Goal: Information Seeking & Learning: Understand process/instructions

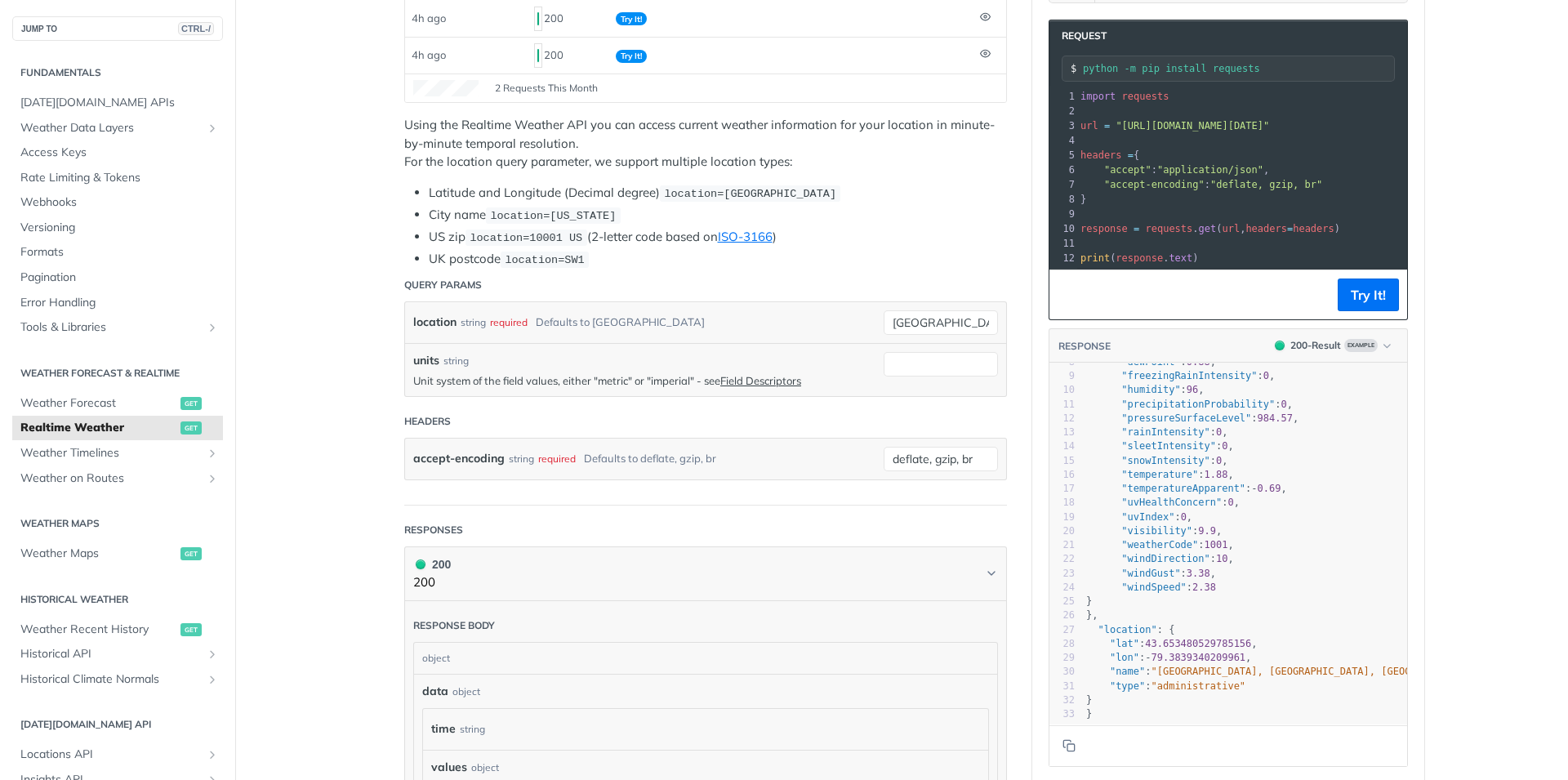
scroll to position [216, 0]
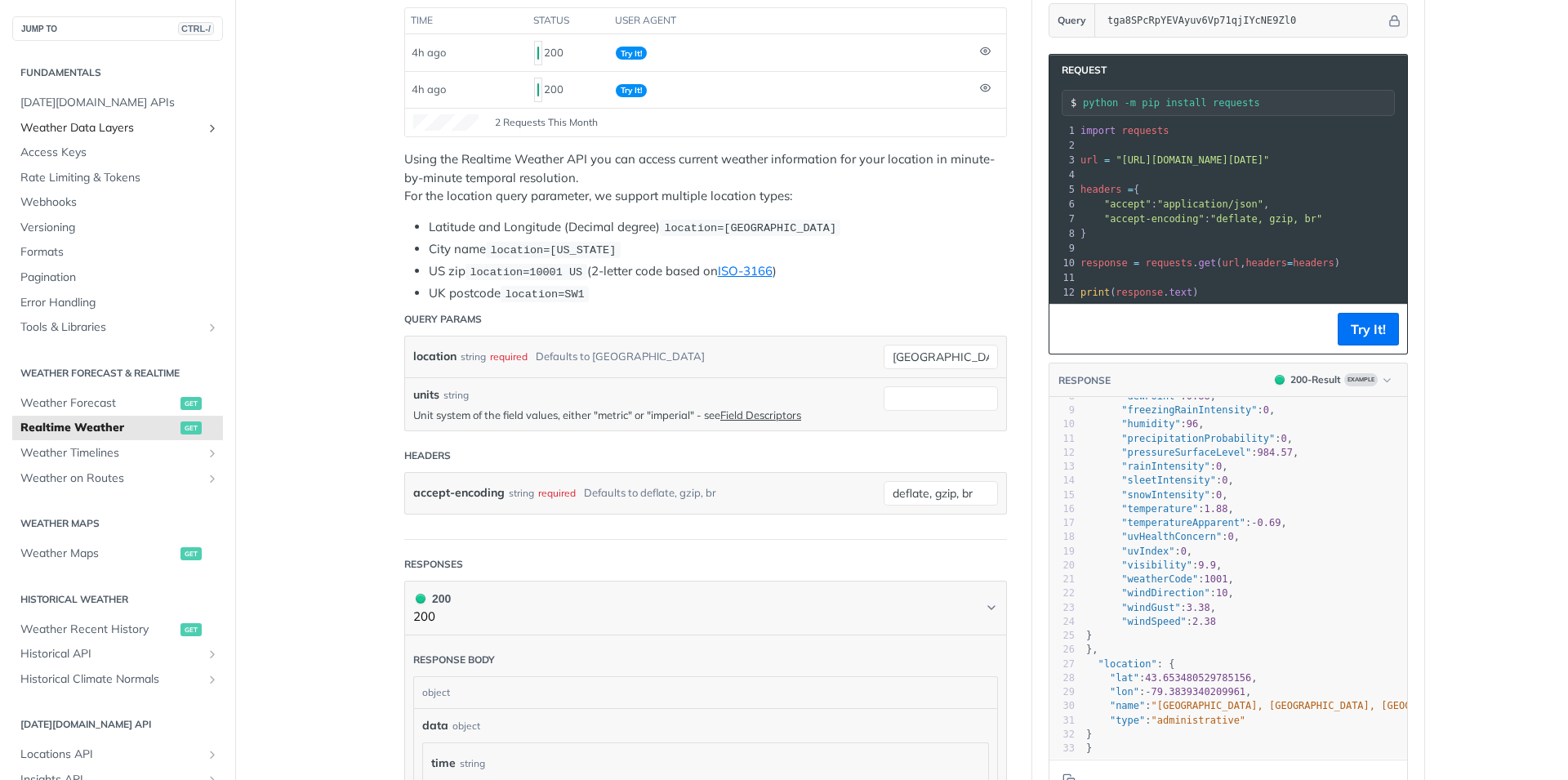
click at [88, 130] on span "Weather Data Layers" at bounding box center [111, 128] width 181 height 16
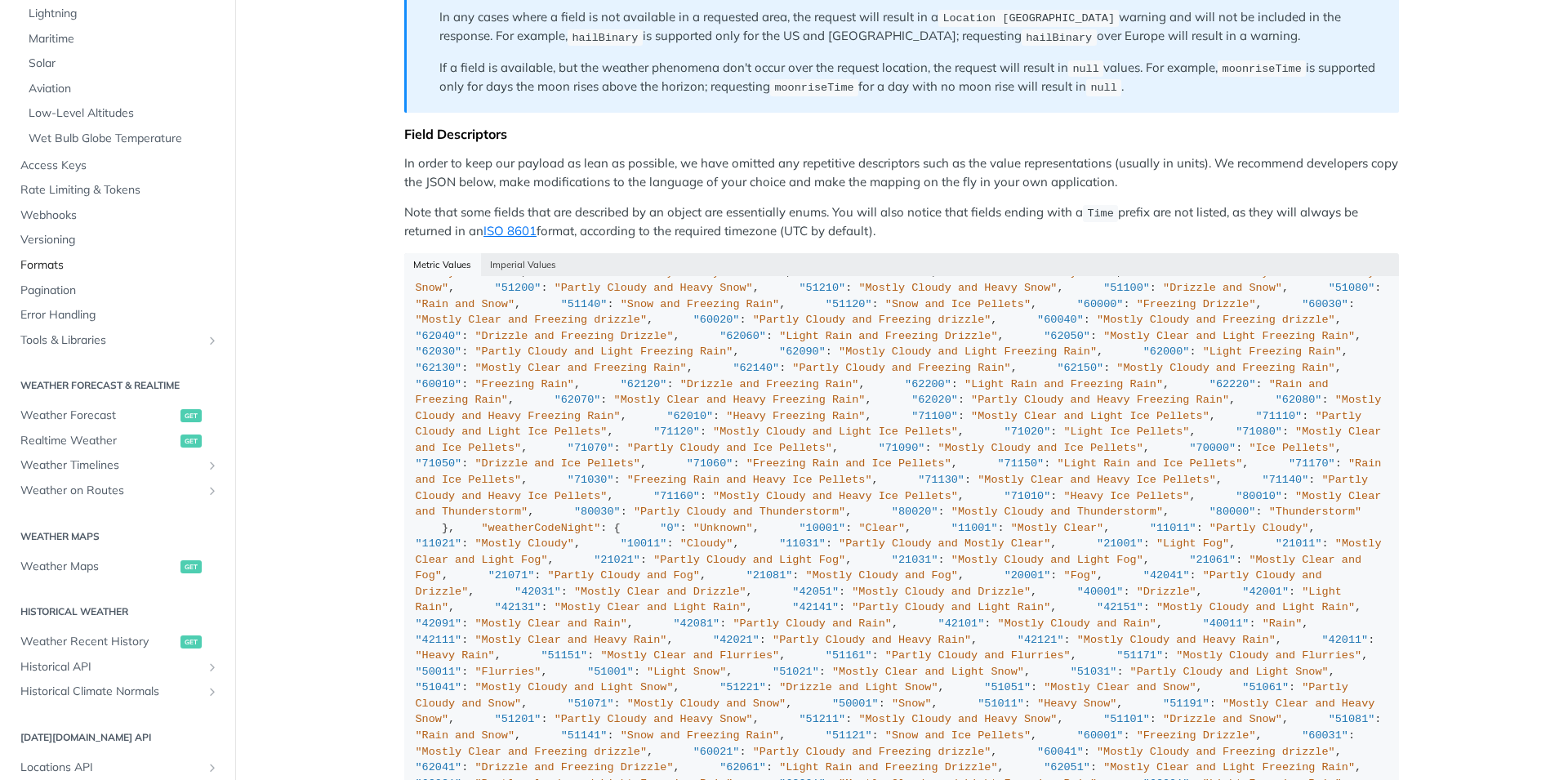
scroll to position [392, 0]
click at [101, 437] on span "Realtime Weather" at bounding box center [99, 437] width 156 height 16
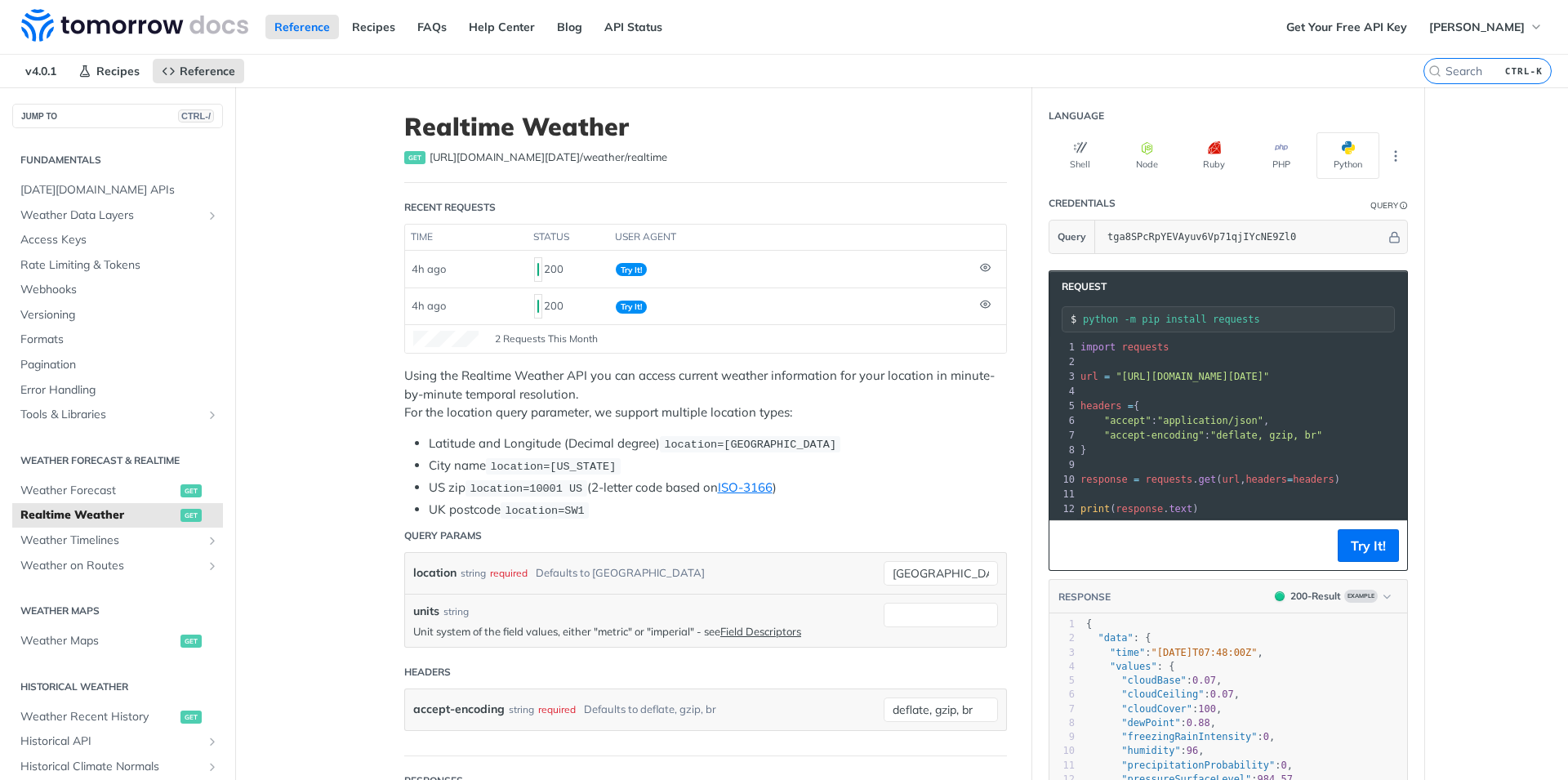
click at [184, 520] on span "get" at bounding box center [191, 515] width 21 height 13
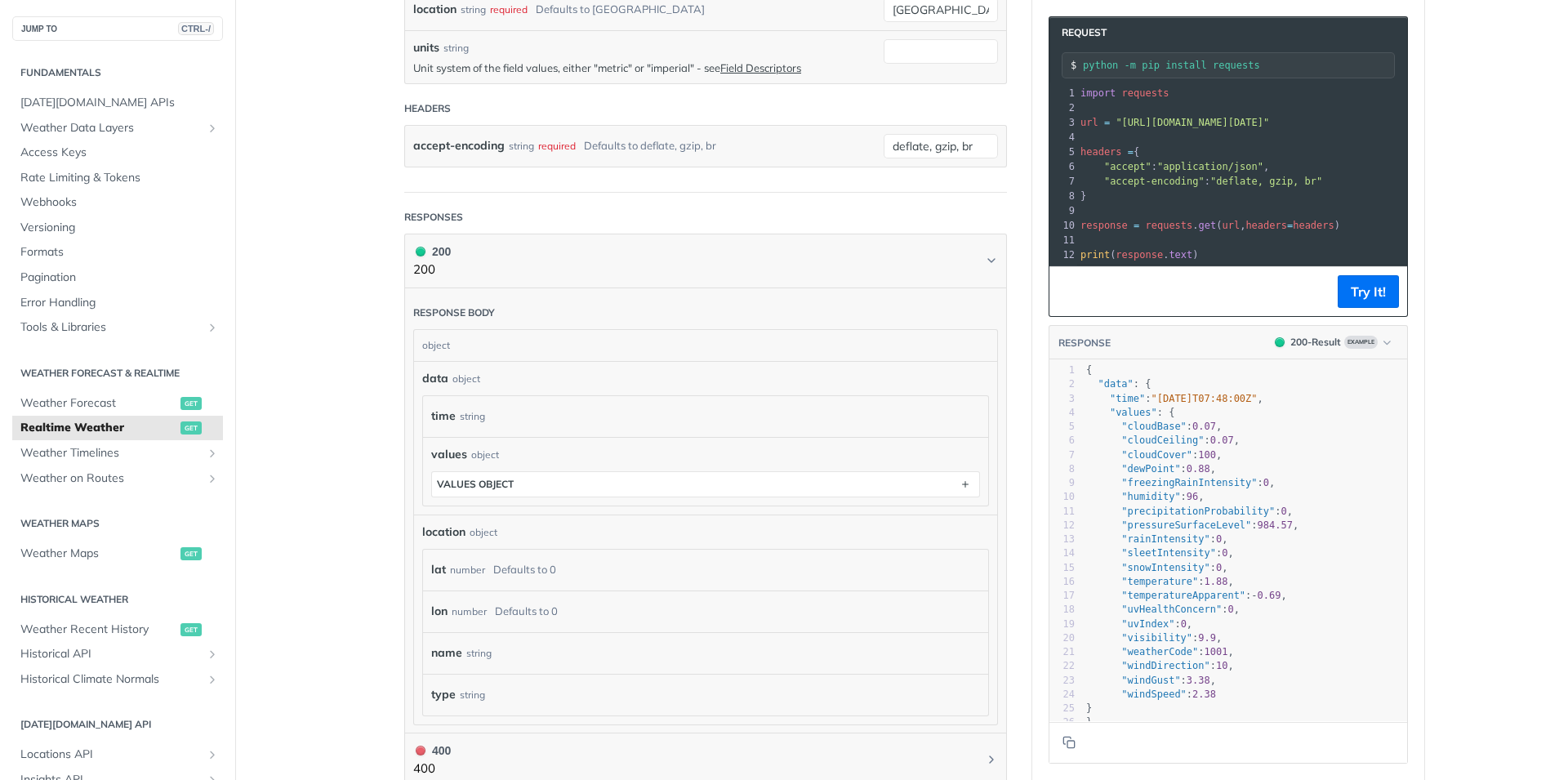
scroll to position [882, 0]
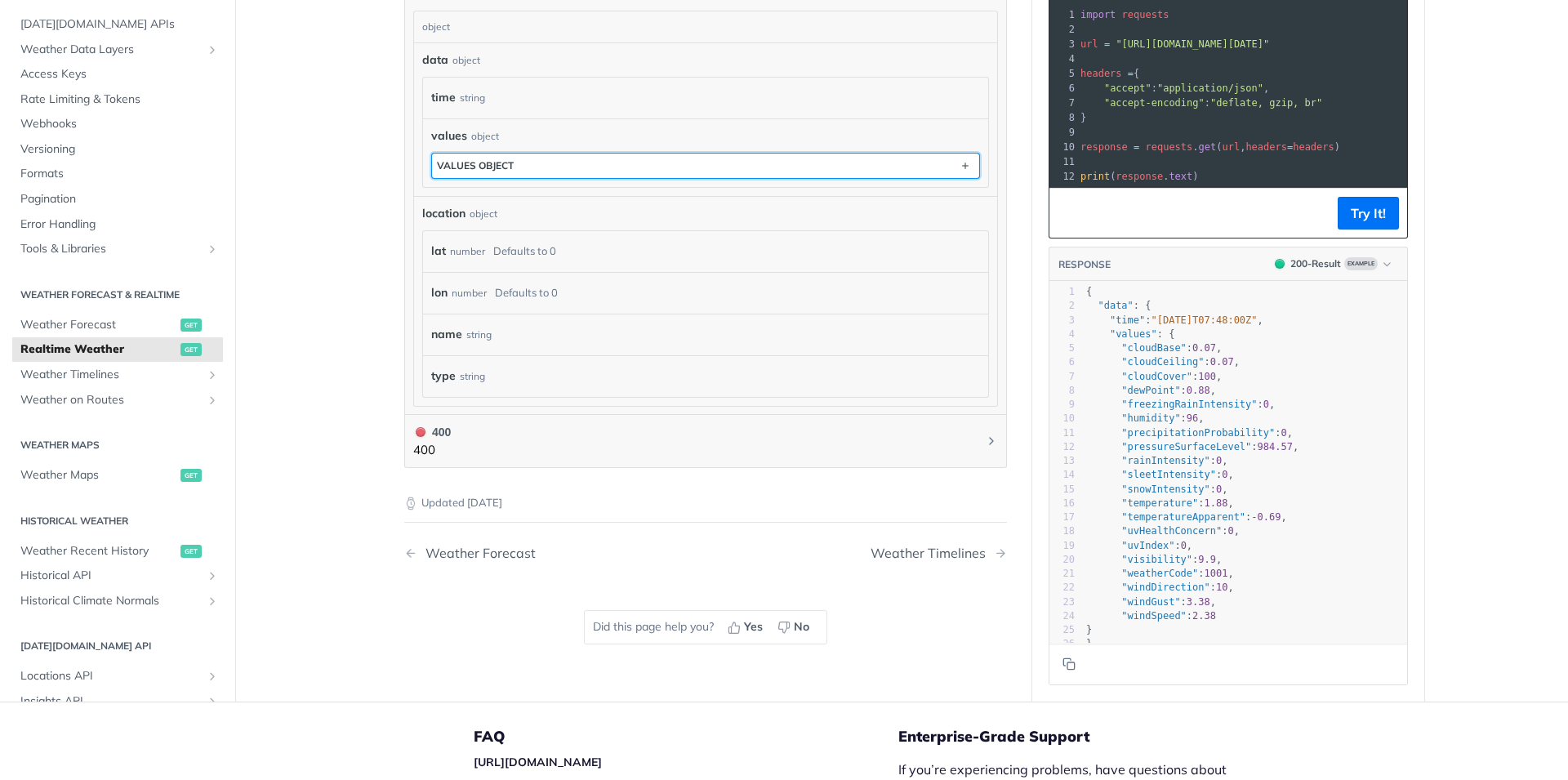
click at [467, 156] on button "values object" at bounding box center [705, 166] width 547 height 24
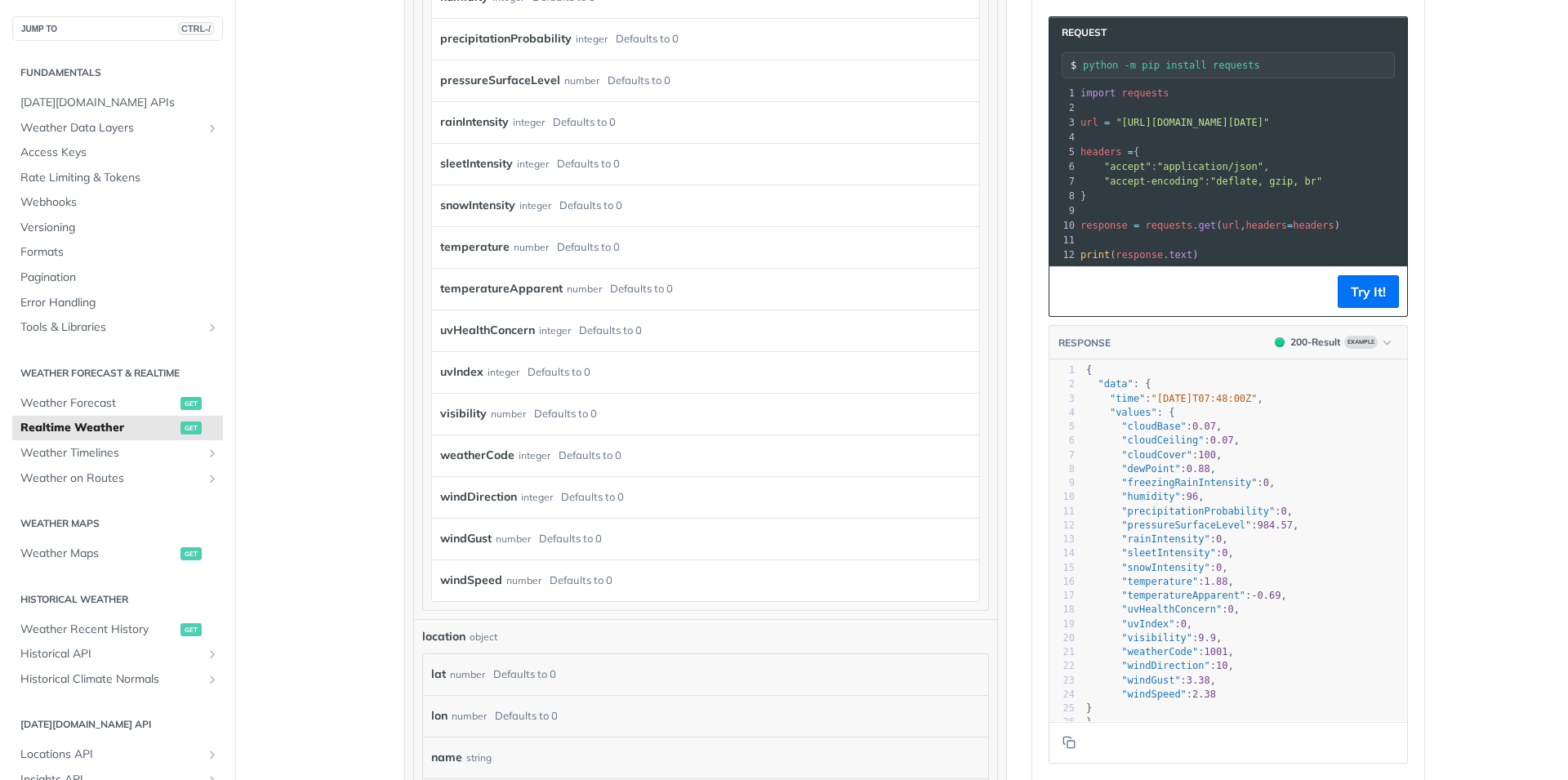
scroll to position [1471, 0]
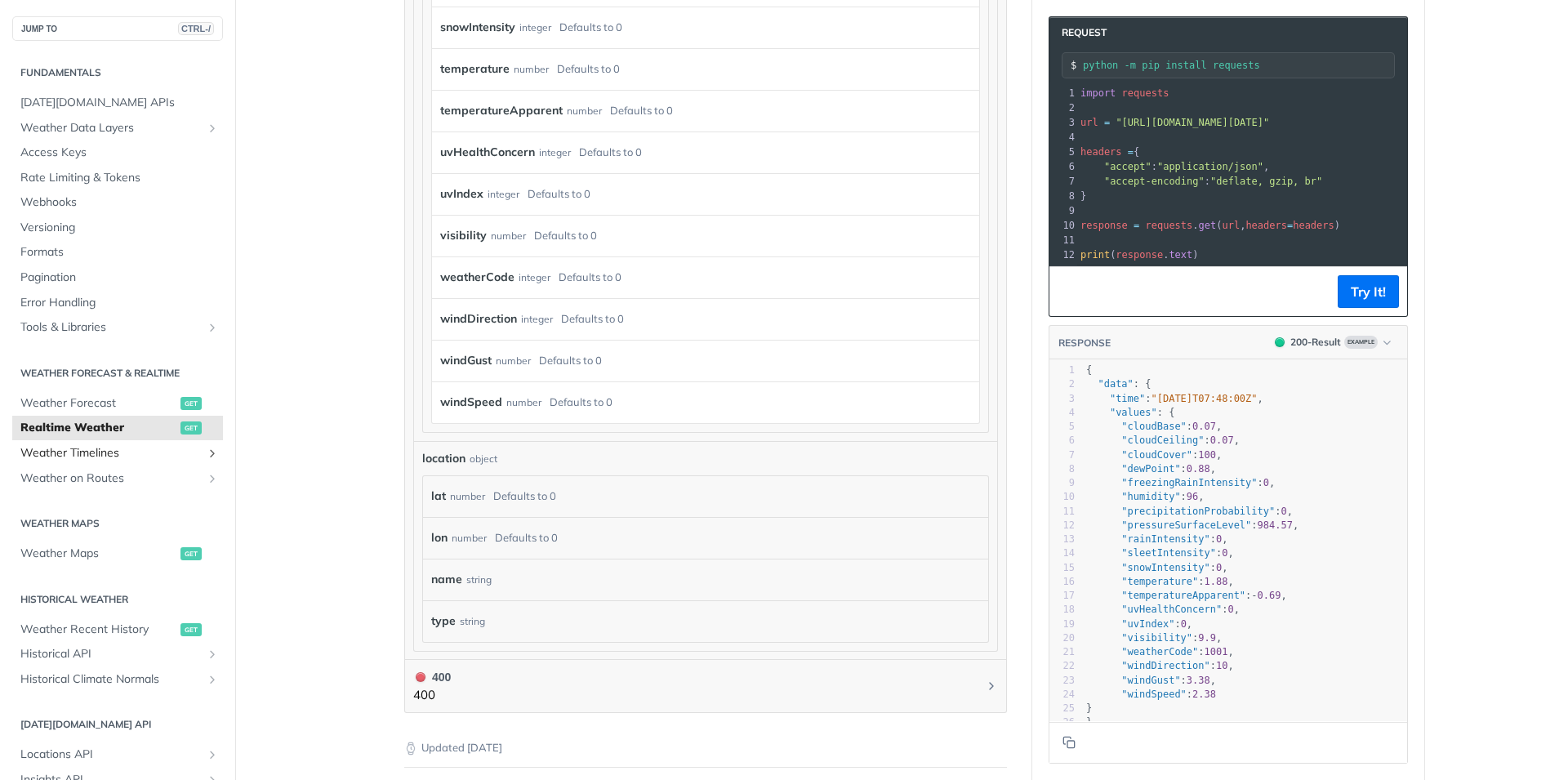
click at [115, 453] on span "Weather Timelines" at bounding box center [111, 453] width 181 height 16
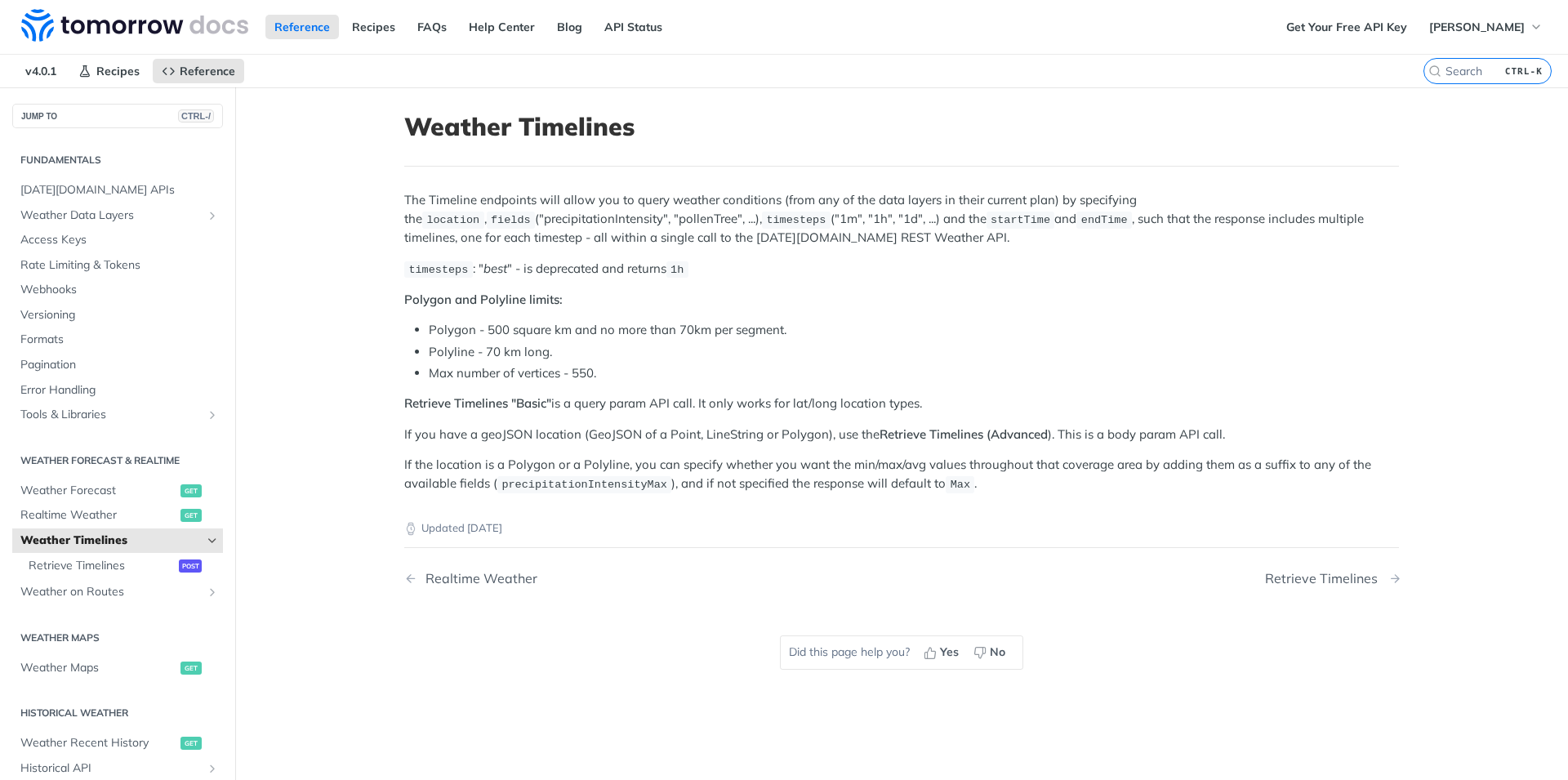
click at [1325, 579] on div "Retrieve Timelines" at bounding box center [1324, 579] width 121 height 16
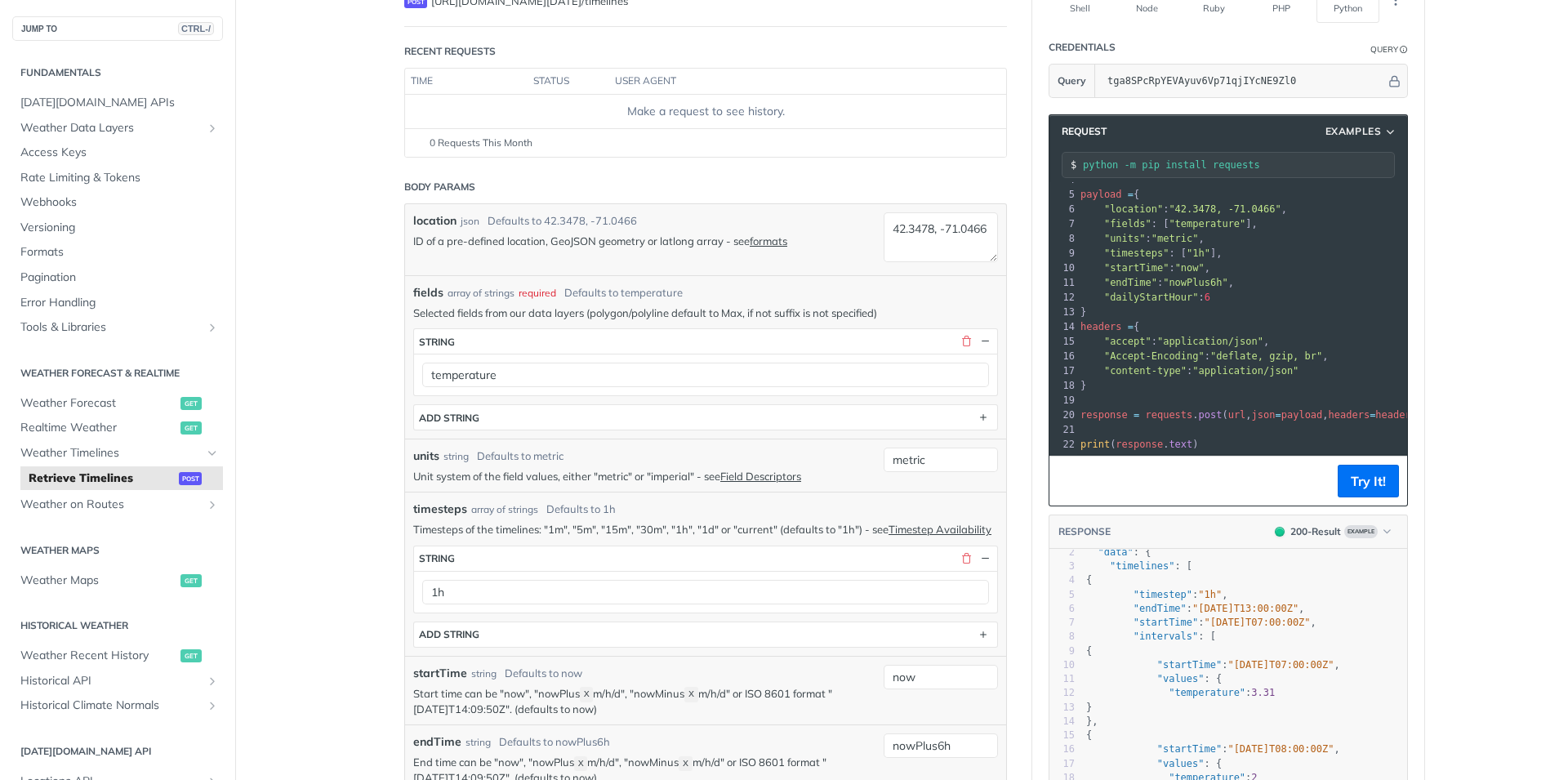
scroll to position [98, 0]
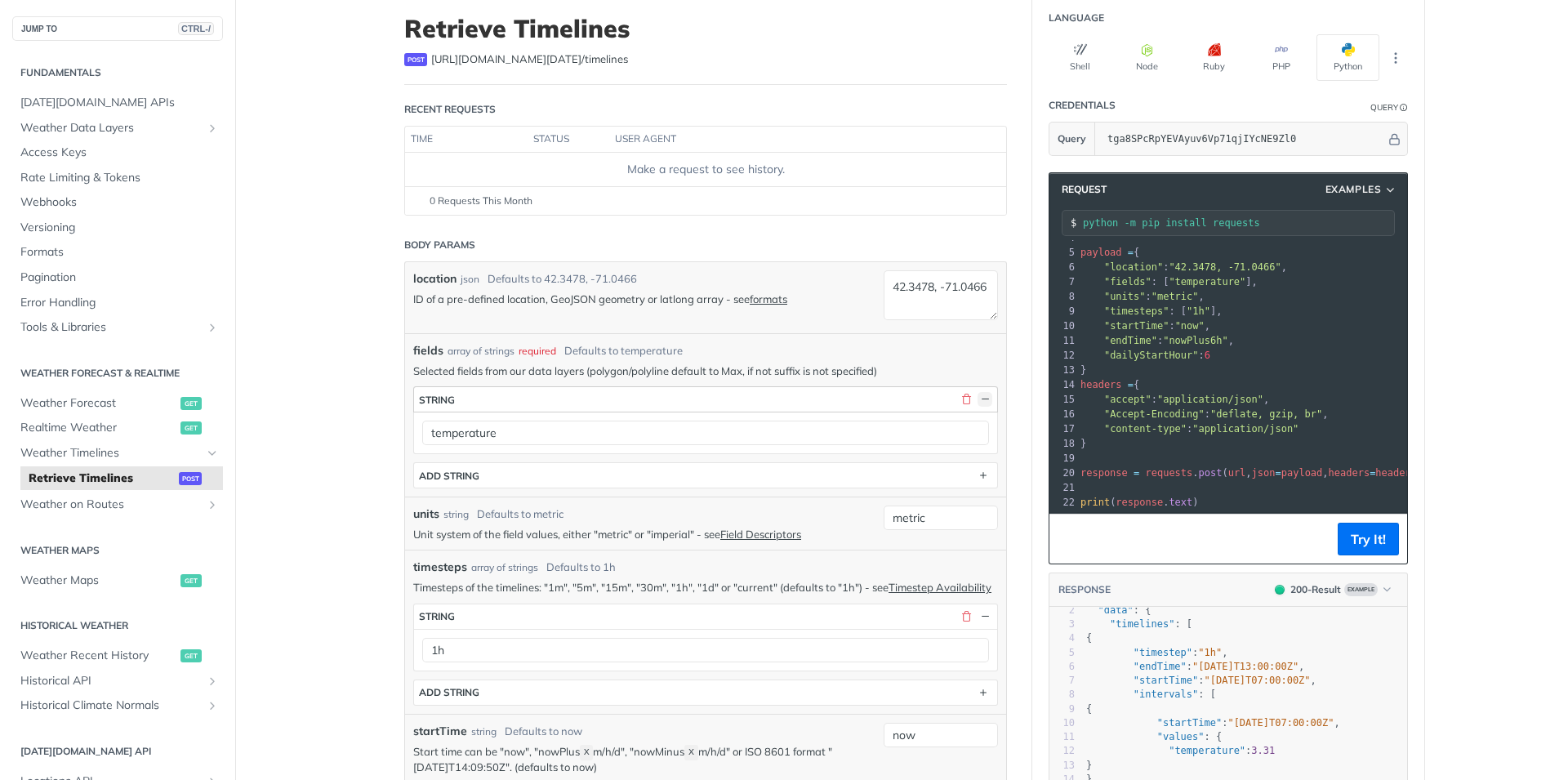
click at [982, 397] on button "button" at bounding box center [984, 399] width 15 height 15
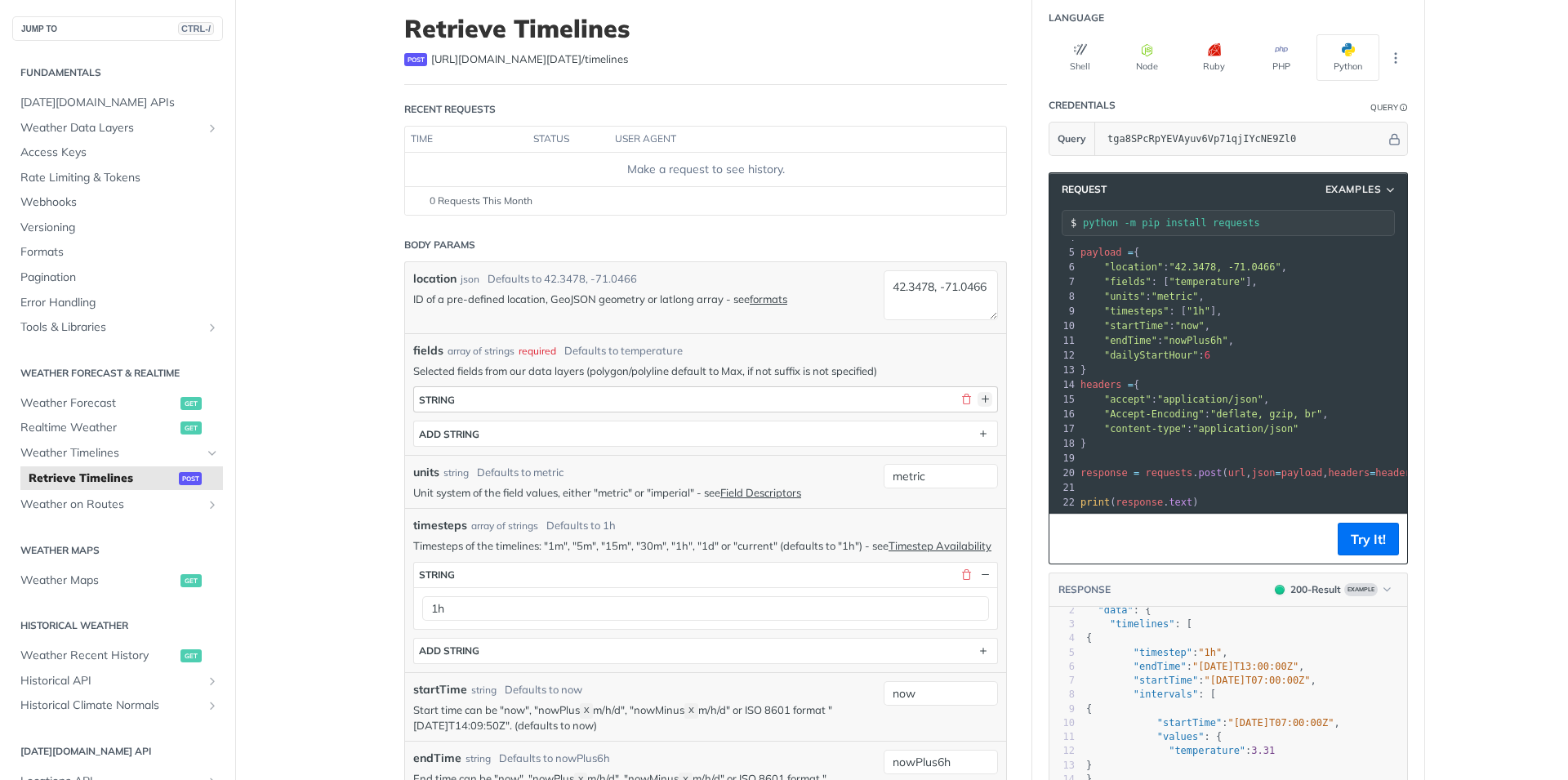
click at [982, 397] on button "button" at bounding box center [984, 399] width 15 height 15
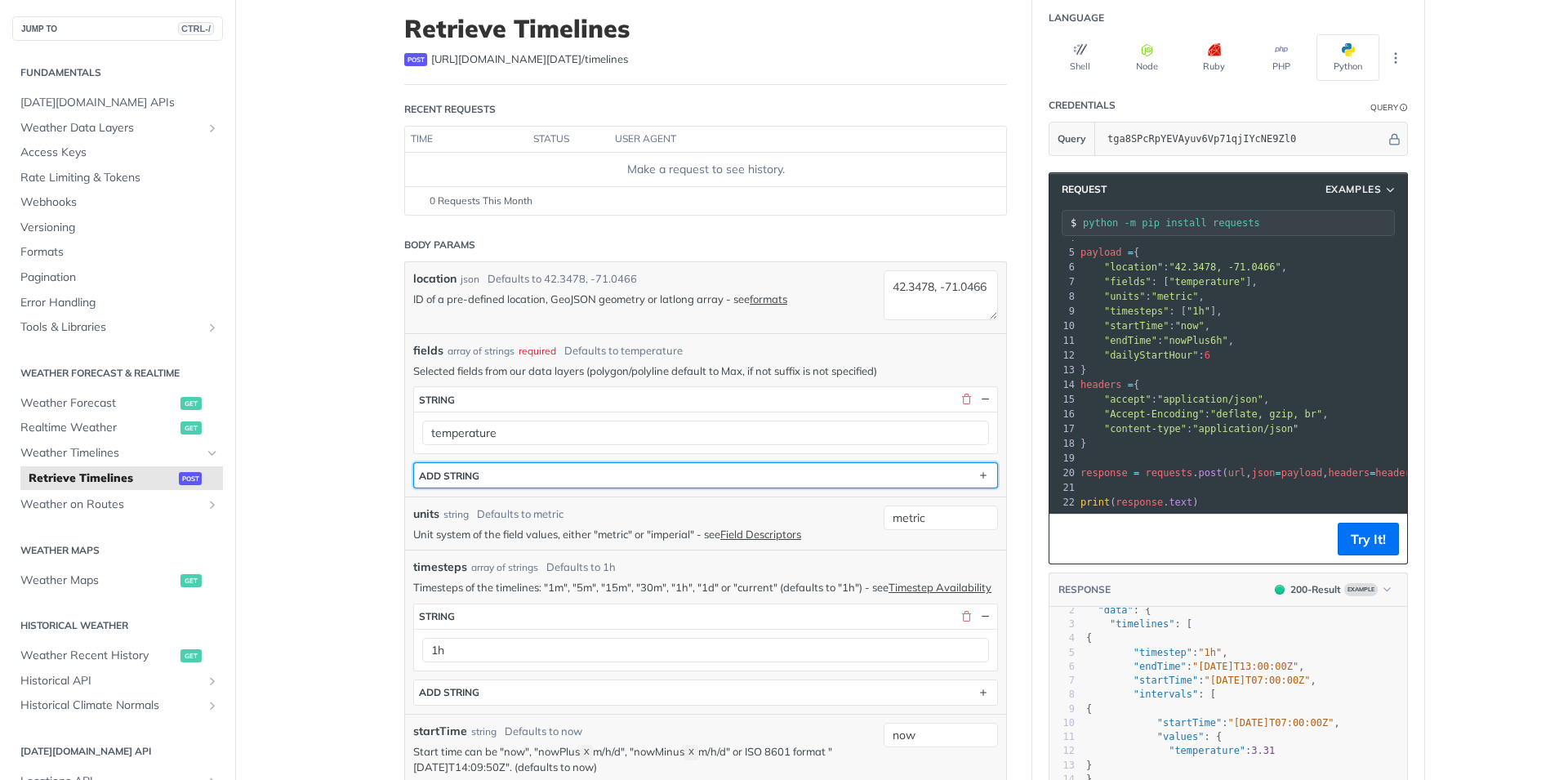
click at [546, 484] on button "ADD string" at bounding box center [705, 475] width 583 height 24
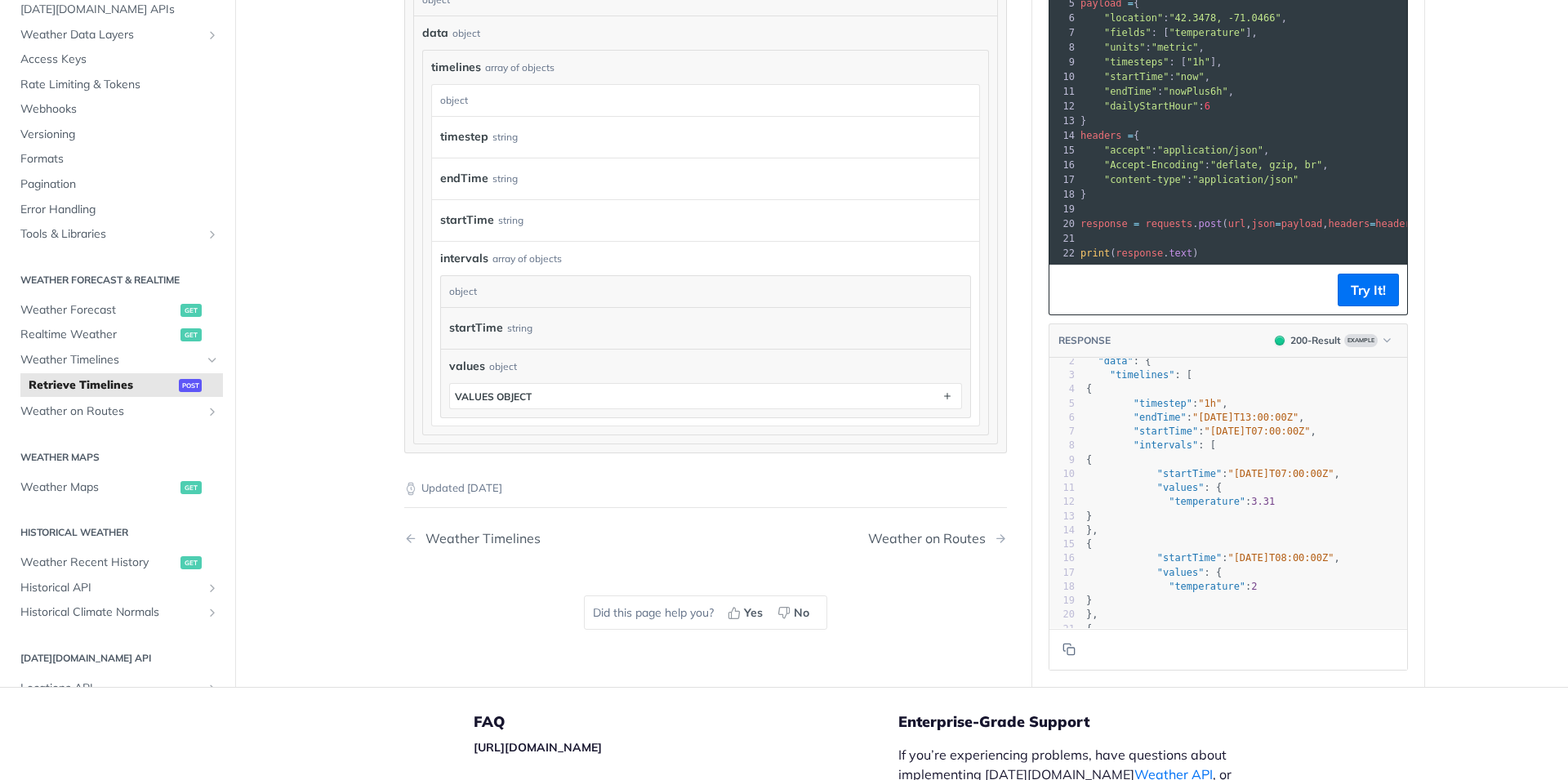
scroll to position [1373, 0]
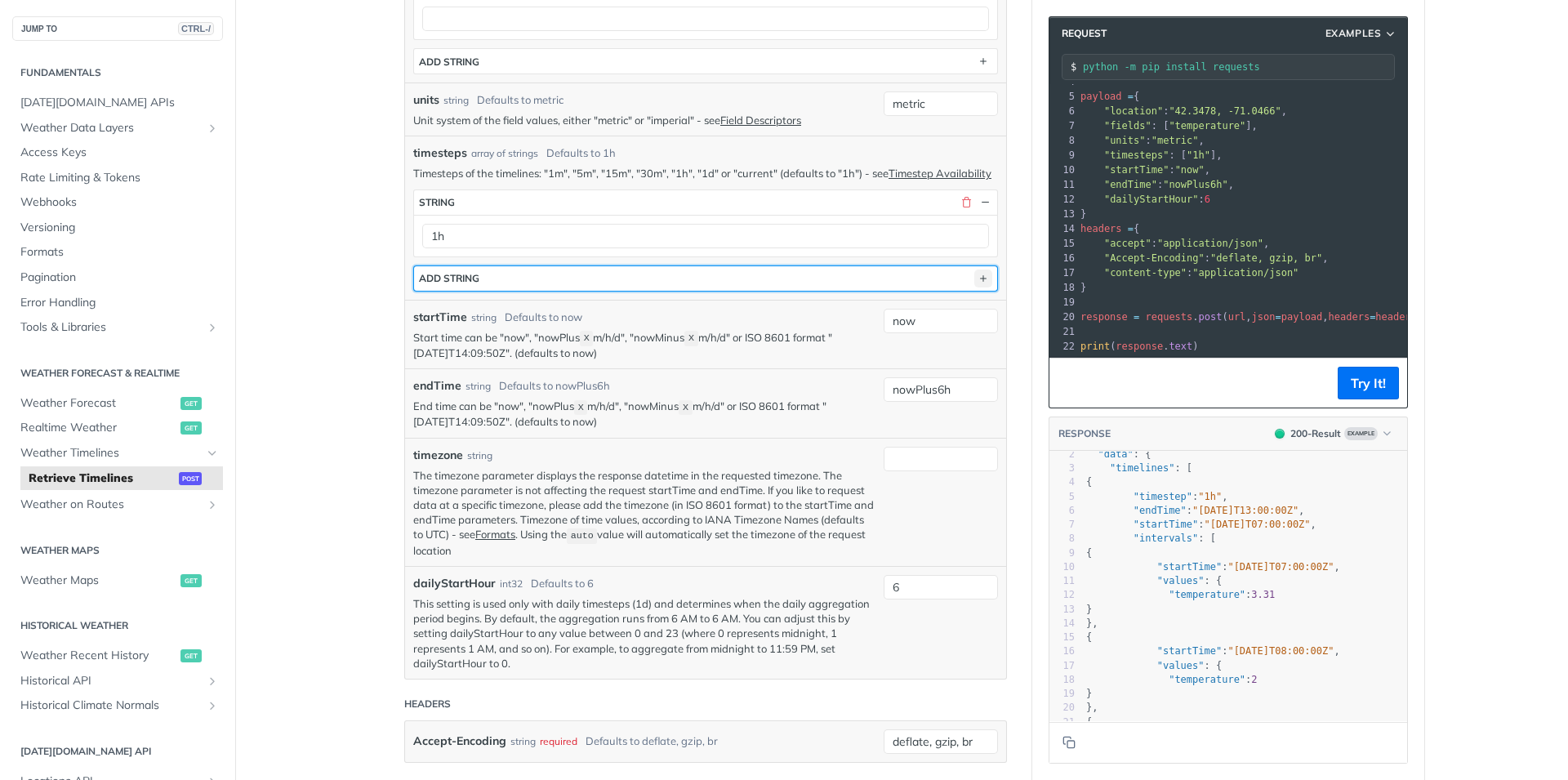
click at [977, 287] on icon "button" at bounding box center [983, 279] width 18 height 18
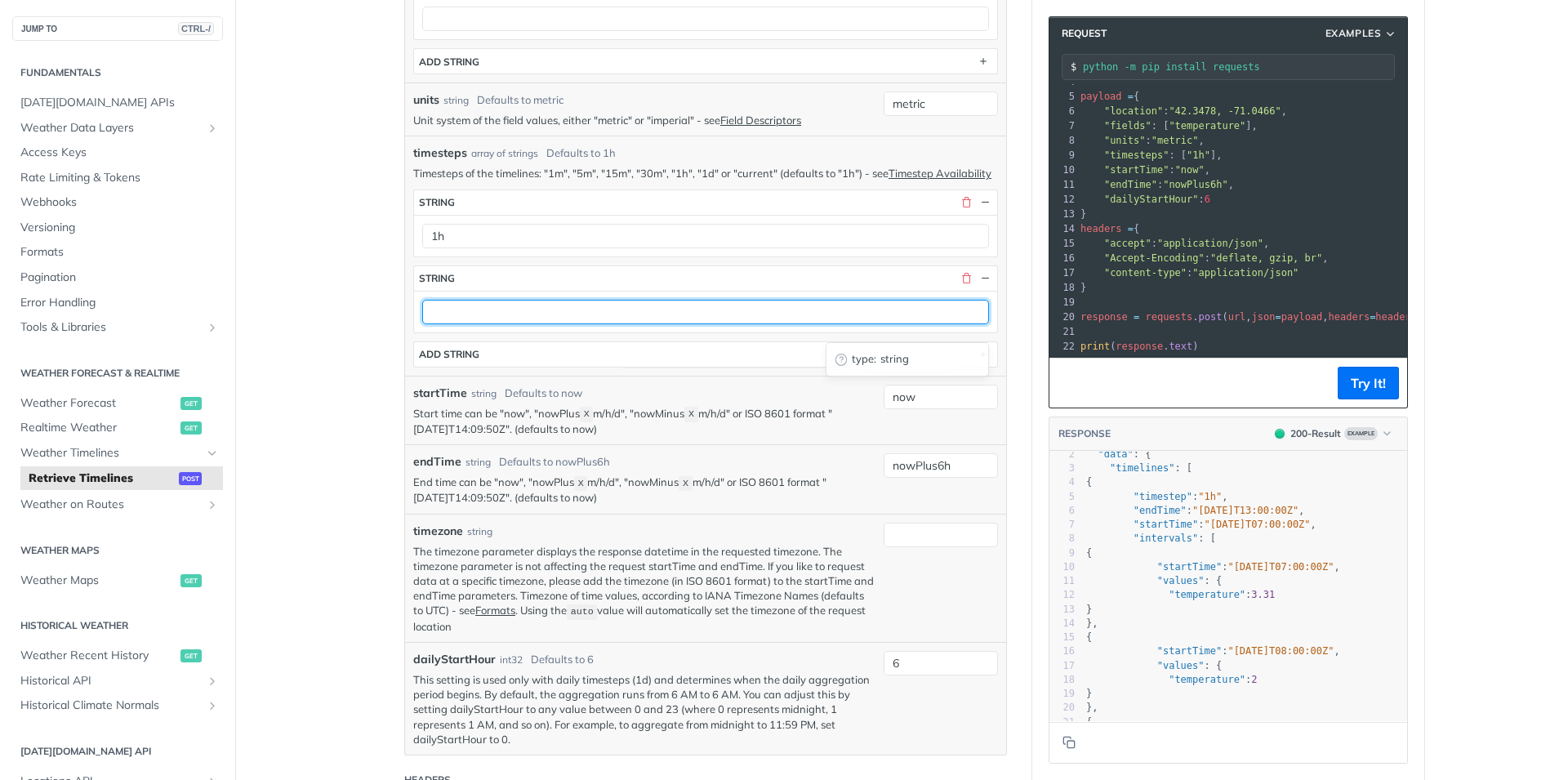
click at [829, 324] on input "text" at bounding box center [705, 312] width 566 height 24
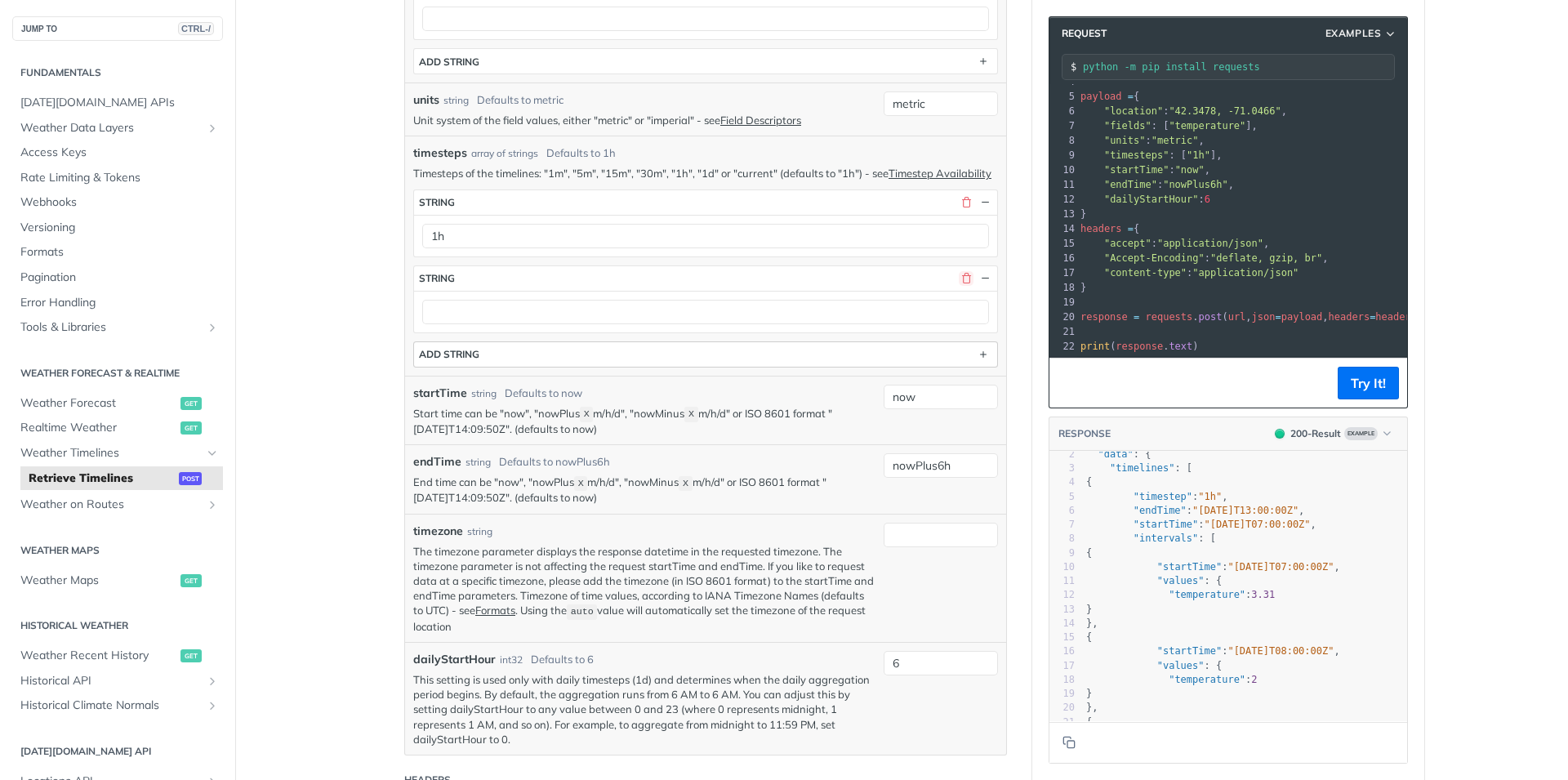
drag, startPoint x: 959, startPoint y: 295, endPoint x: 947, endPoint y: 298, distance: 12.4
click at [959, 285] on button "button" at bounding box center [965, 279] width 15 height 15
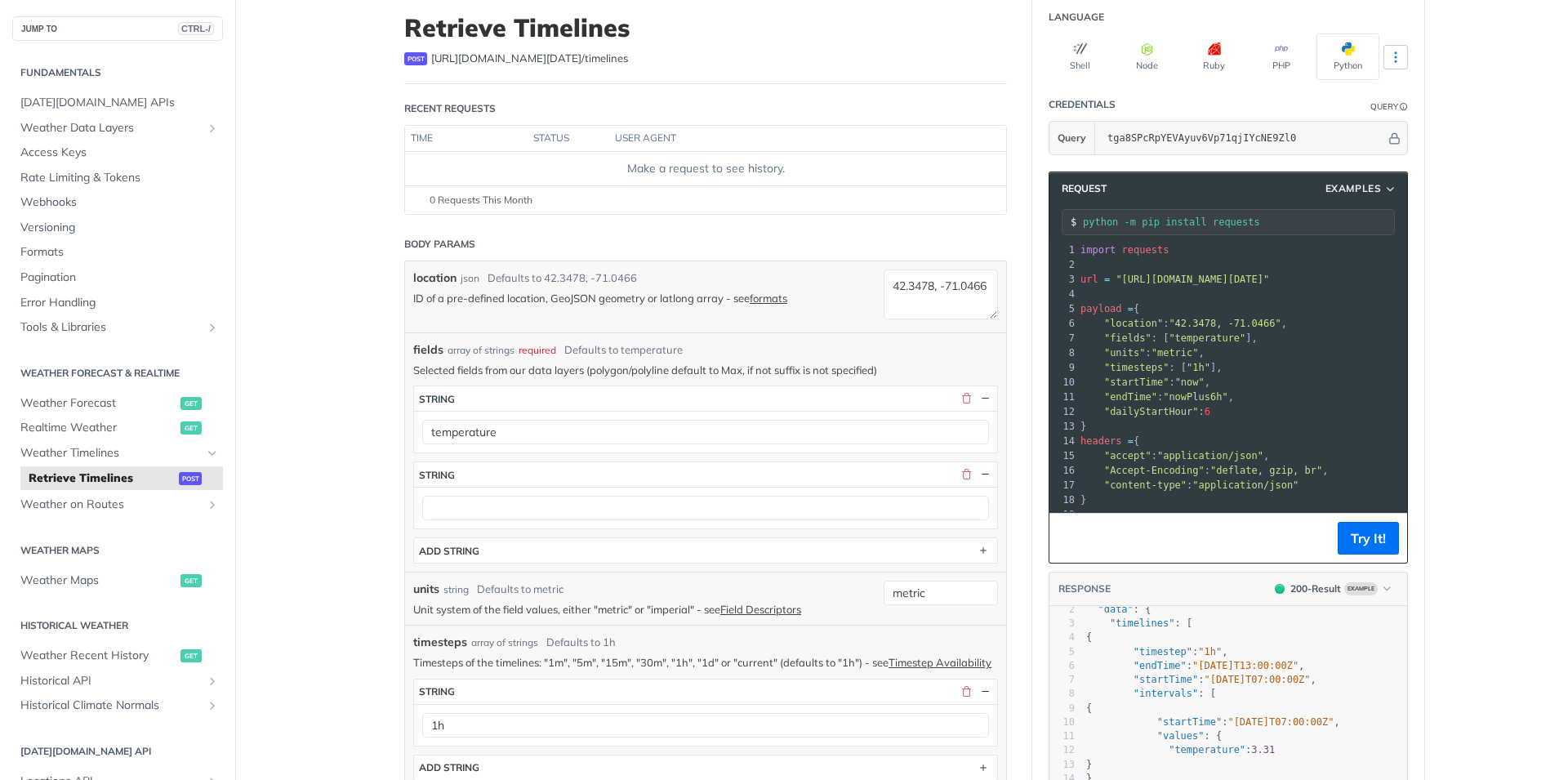
scroll to position [0, 0]
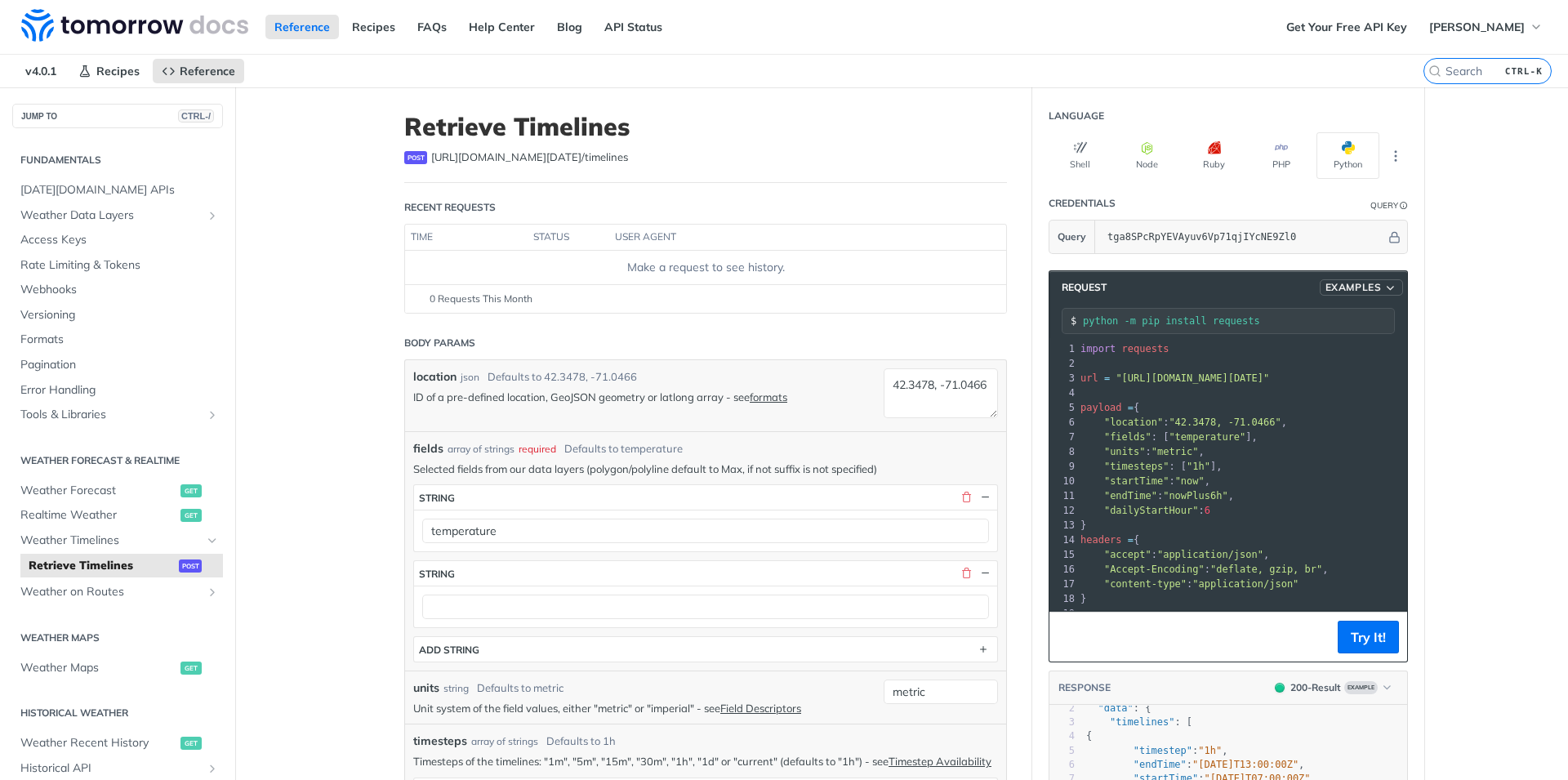
click at [1369, 279] on button "Examples" at bounding box center [1361, 287] width 83 height 16
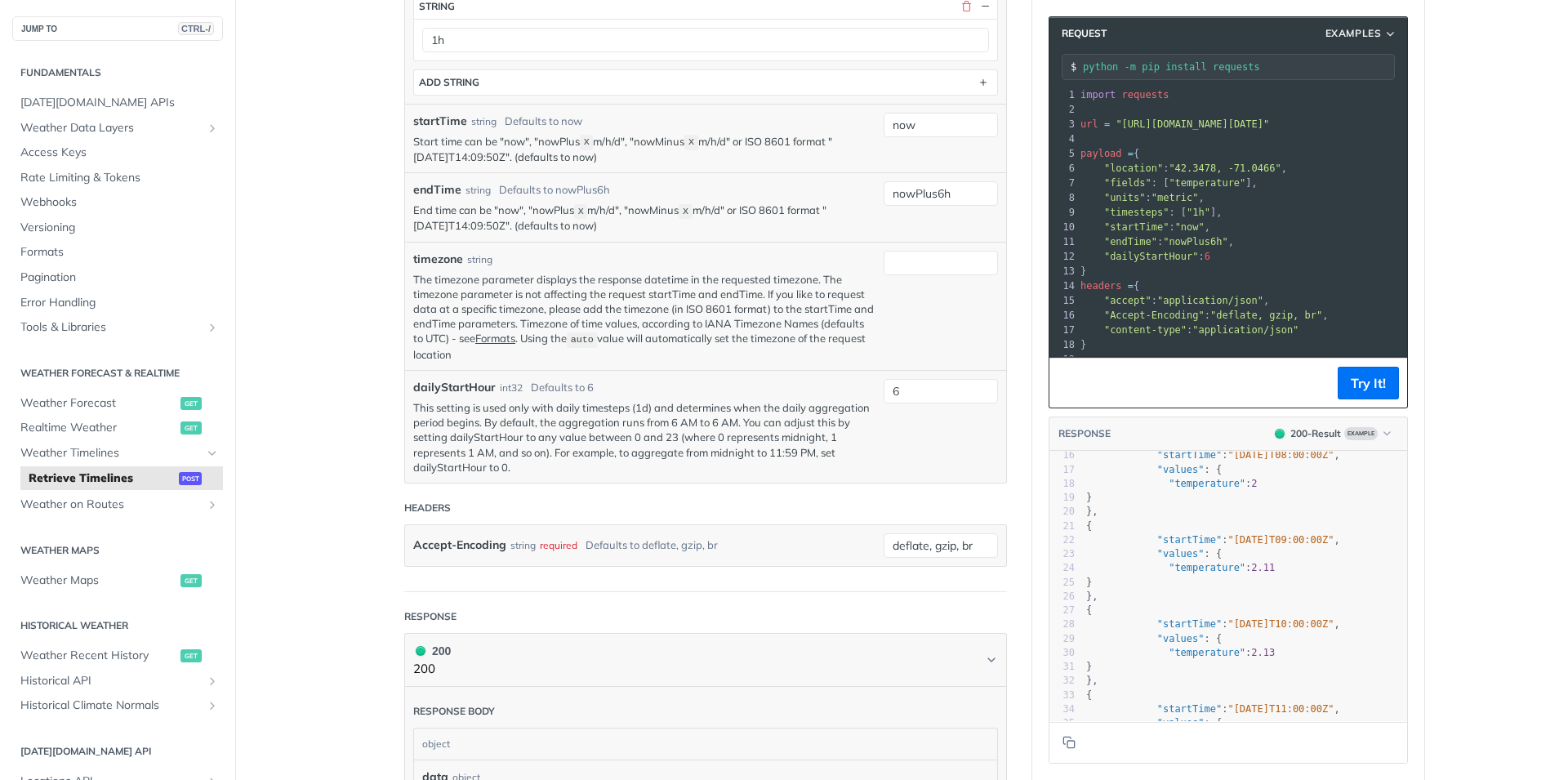
scroll to position [275, 0]
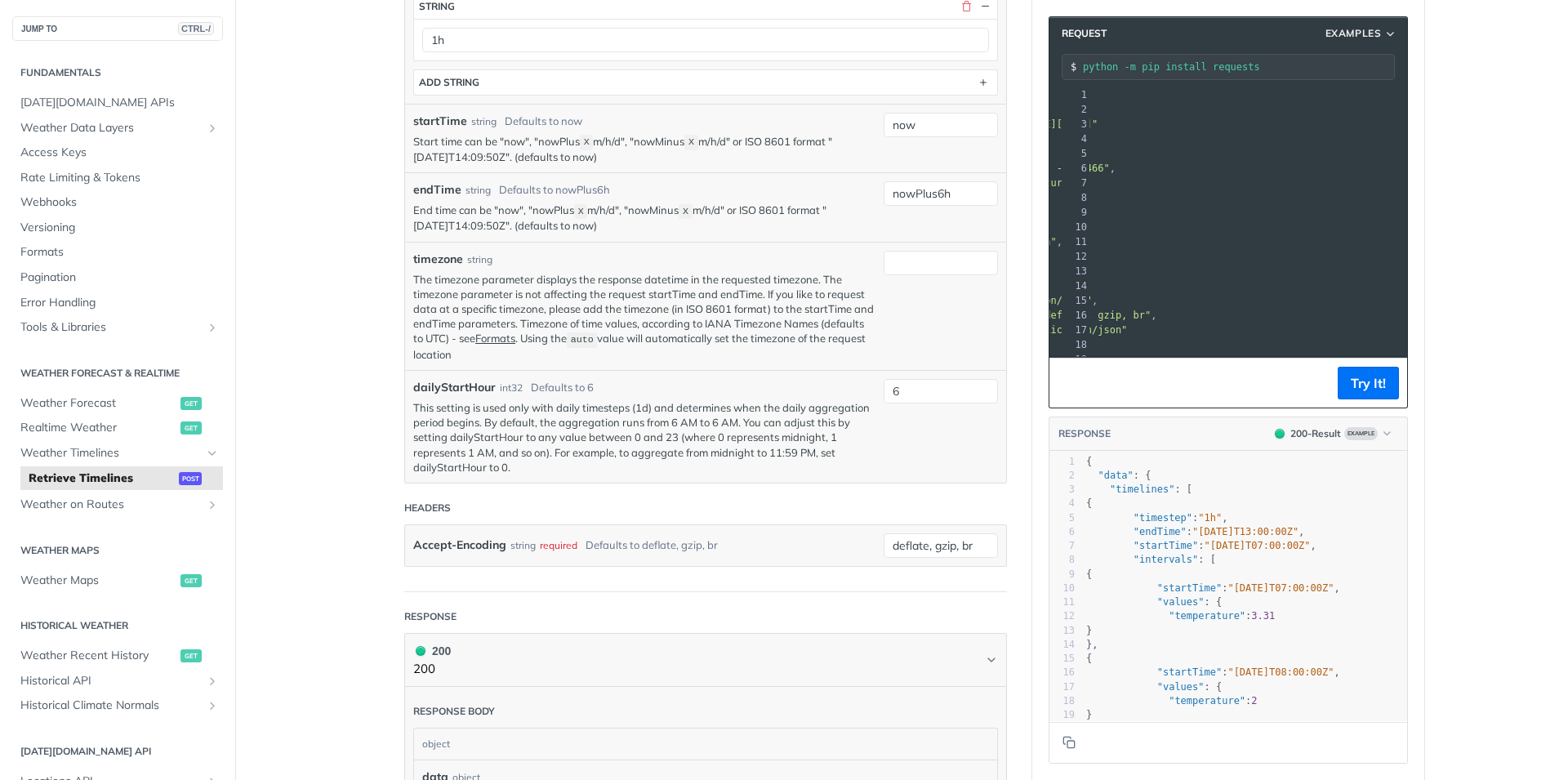
drag, startPoint x: 1209, startPoint y: 351, endPoint x: 1487, endPoint y: 212, distance: 310.8
click at [1487, 212] on main "JUMP TO CTRL-/ Fundamentals [DATE][DOMAIN_NAME] APIs Weather Data Layers Core P…" at bounding box center [784, 367] width 1568 height 2127
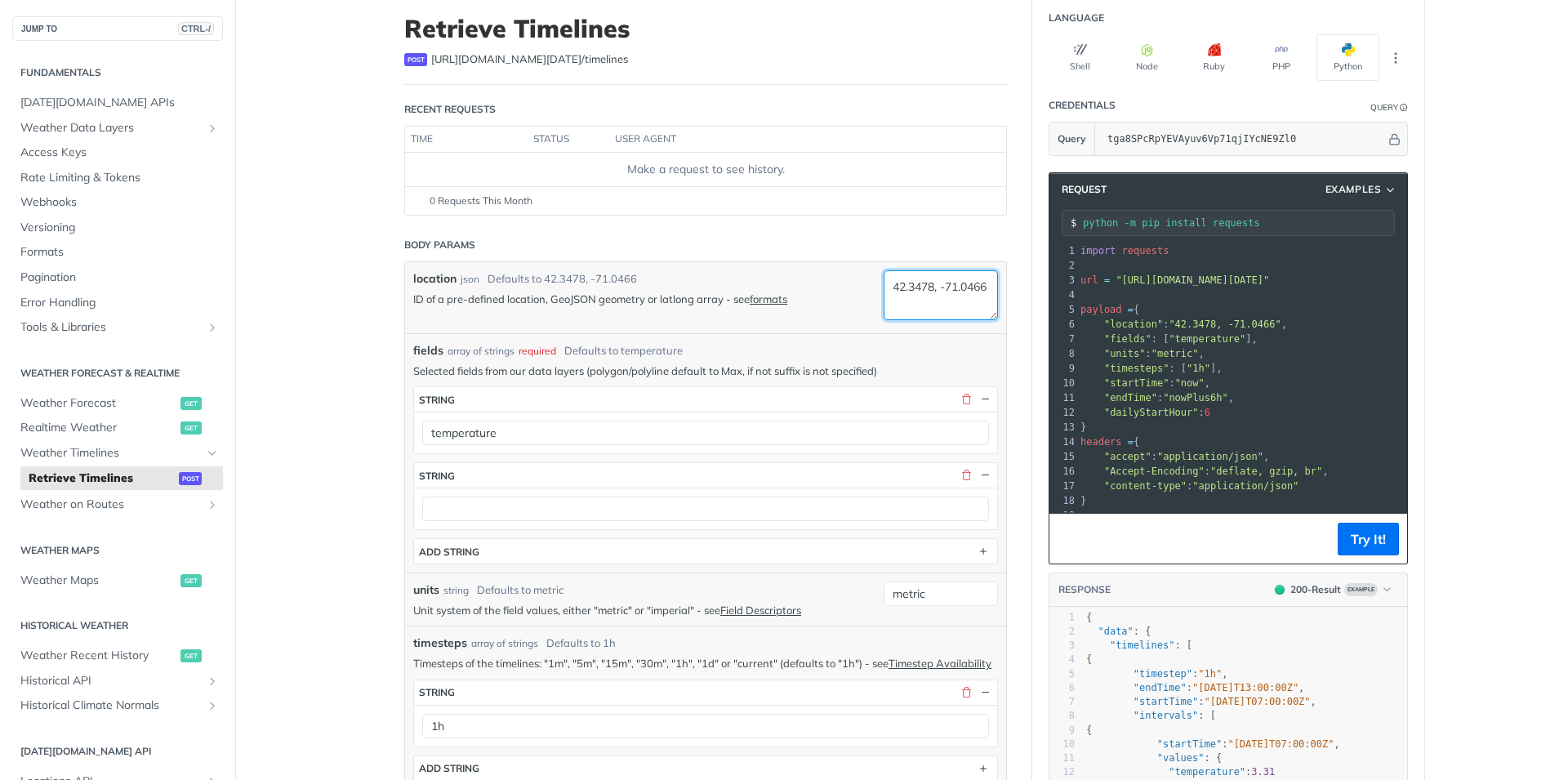
click at [948, 301] on textarea "42.3478, -71.0466" at bounding box center [941, 295] width 114 height 49
click at [584, 298] on p "ID of a pre-defined location, GeoJSON geometry or latlong array - see formats" at bounding box center [644, 298] width 462 height 15
click at [552, 303] on p "ID of a pre-defined location, GeoJSON geometry or latlong array - see formats" at bounding box center [644, 298] width 462 height 15
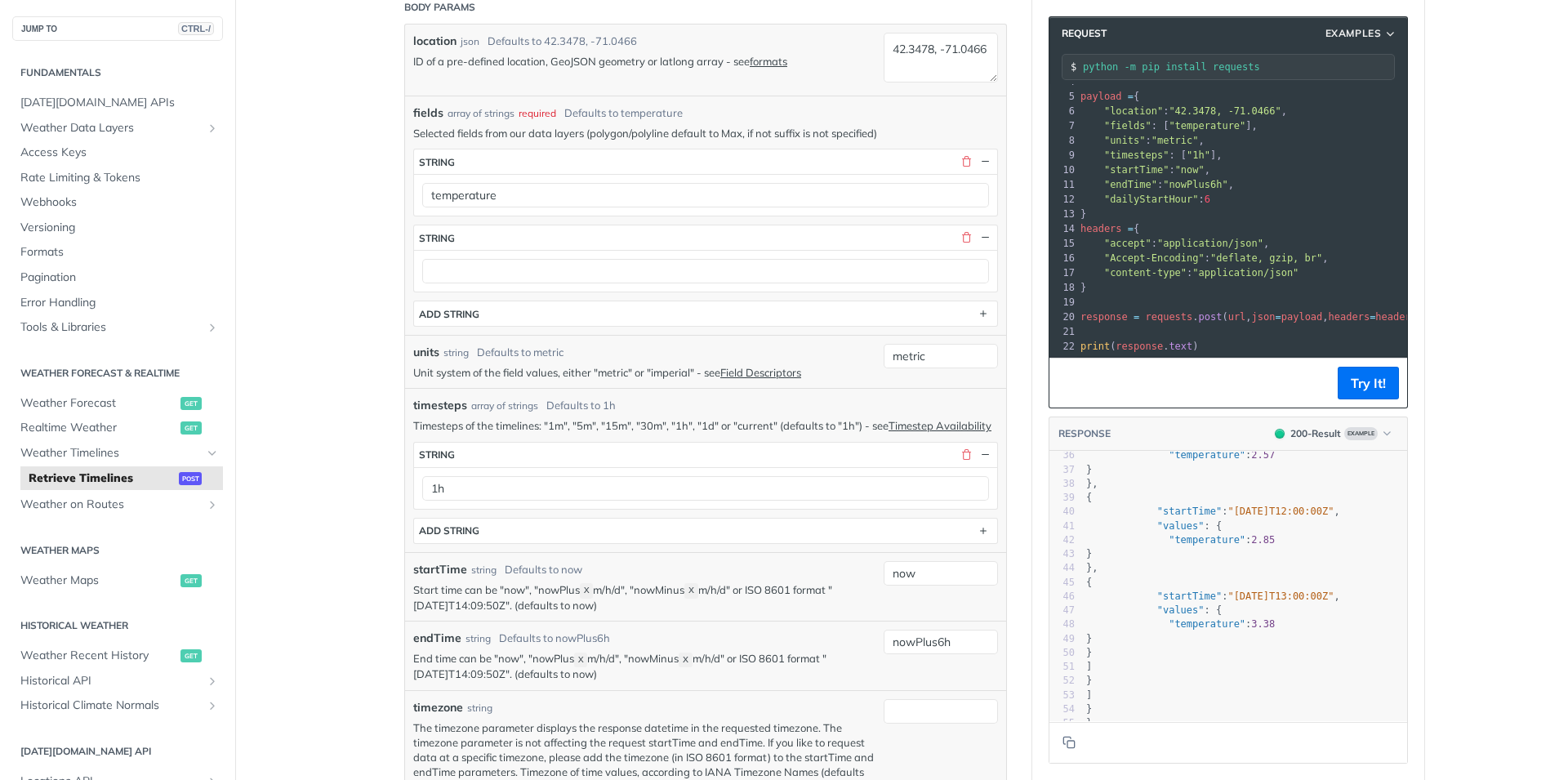
scroll to position [294, 0]
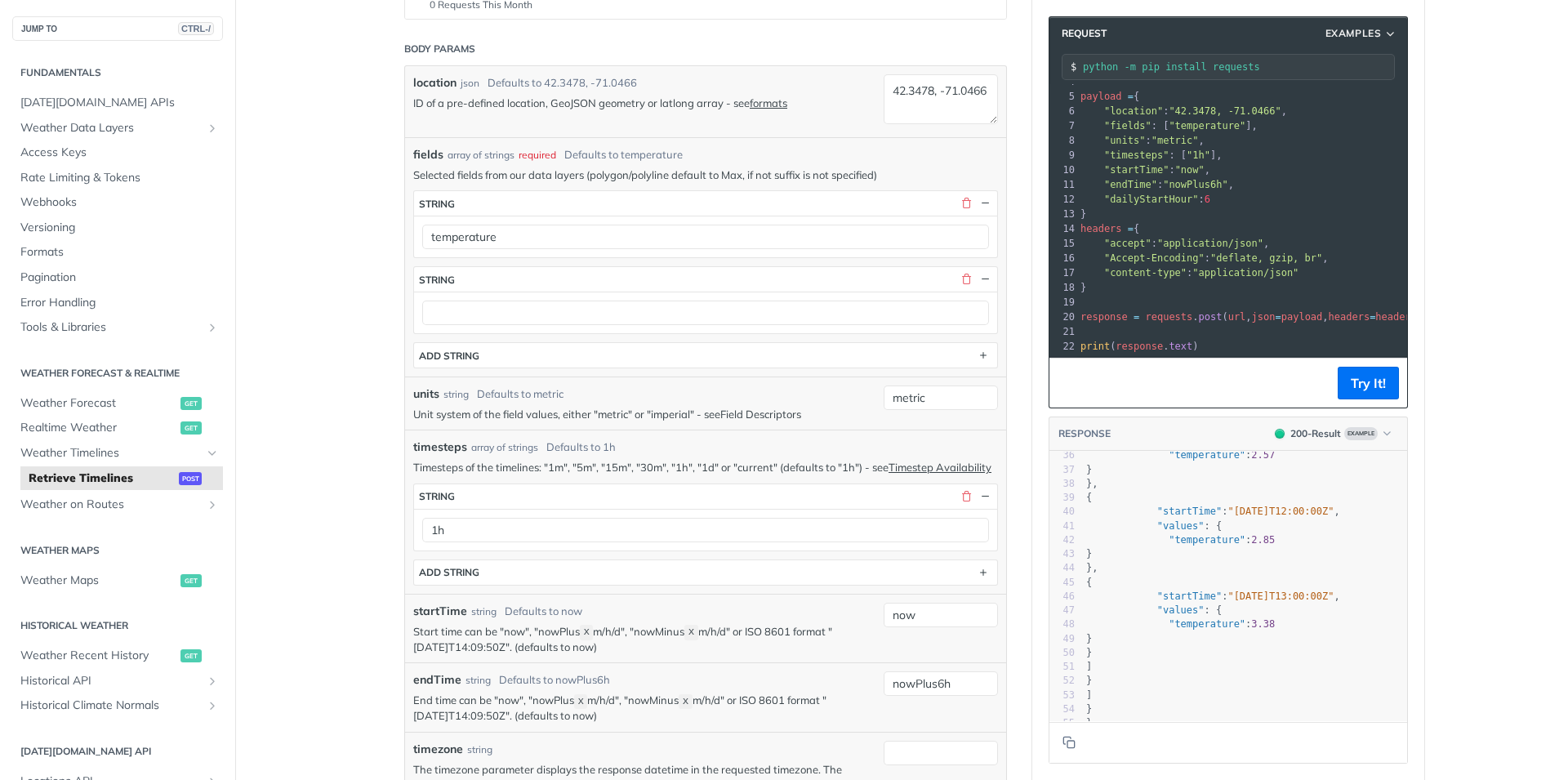
click at [774, 412] on link "Field Descriptors" at bounding box center [760, 414] width 81 height 13
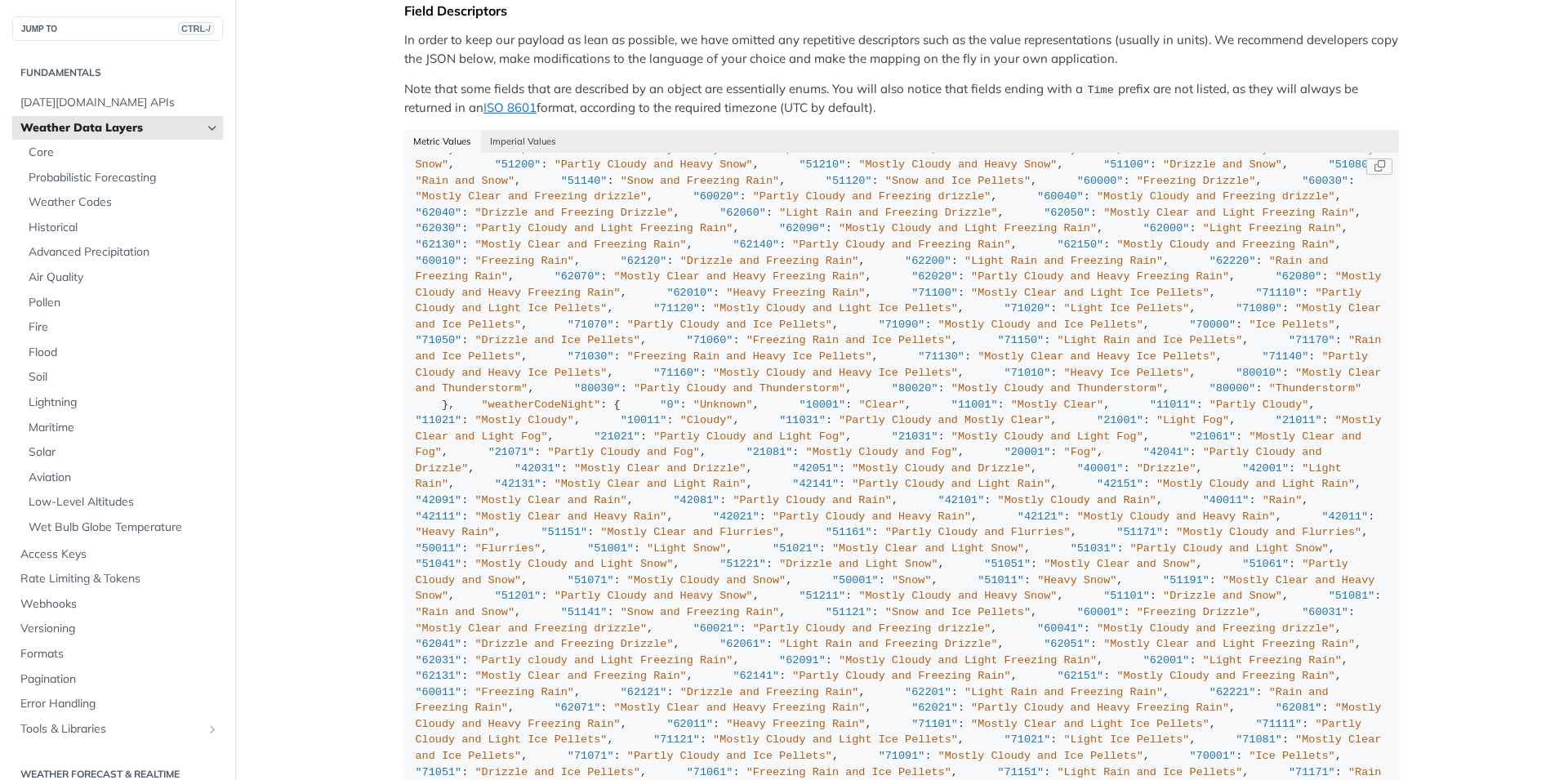
scroll to position [6763, 0]
